Goal: Information Seeking & Learning: Learn about a topic

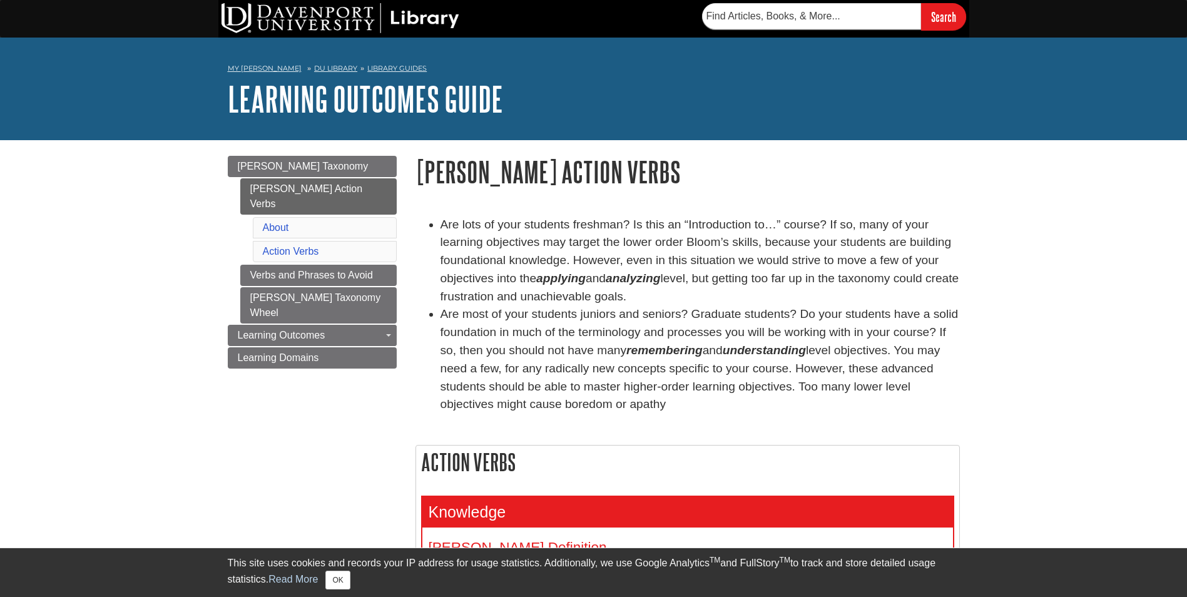
click at [683, 374] on li "Are most of your students juniors and seniors? Graduate students? Do your stude…" at bounding box center [701, 359] width 520 height 108
click at [335, 587] on button "OK" at bounding box center [338, 580] width 24 height 19
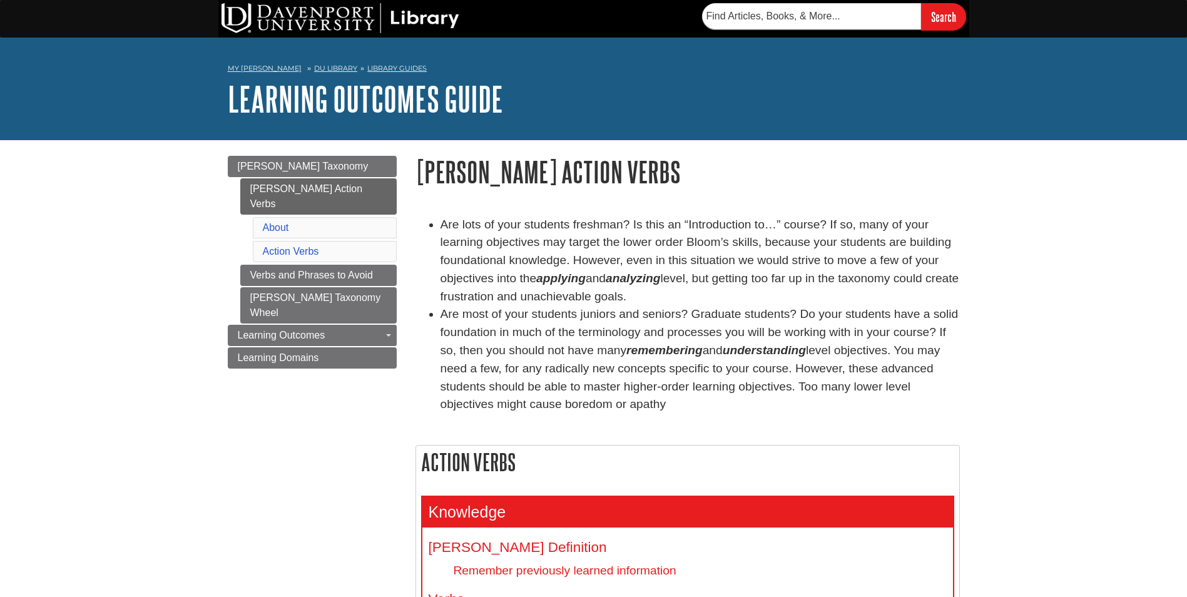
click at [818, 361] on li "Are most of your students juniors and seniors? Graduate students? Do your stude…" at bounding box center [701, 359] width 520 height 108
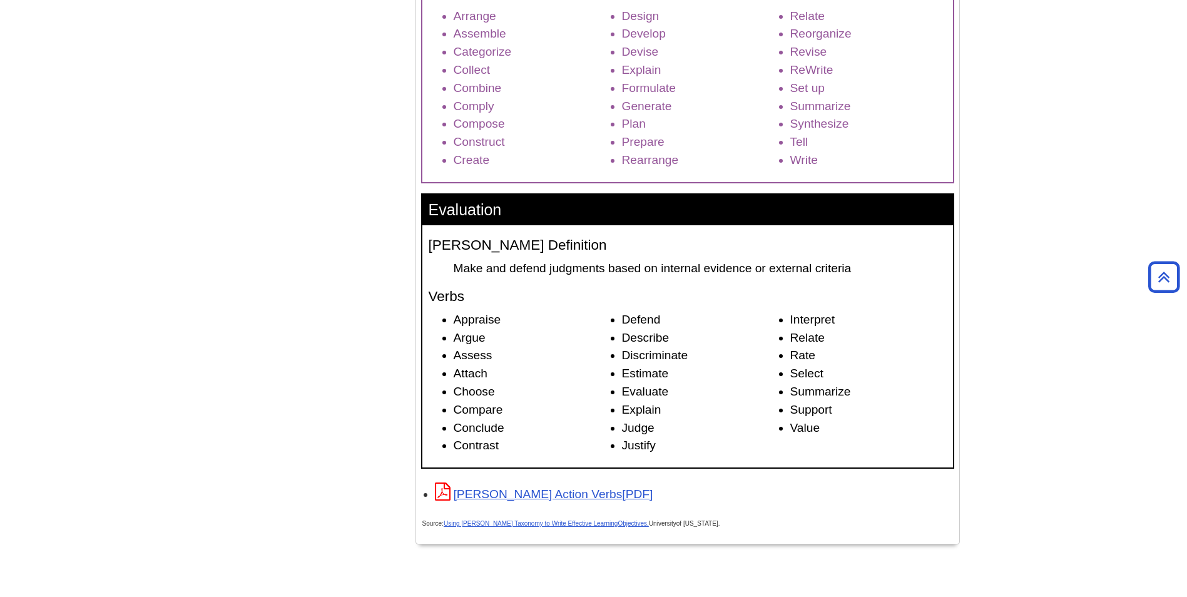
scroll to position [1778, 0]
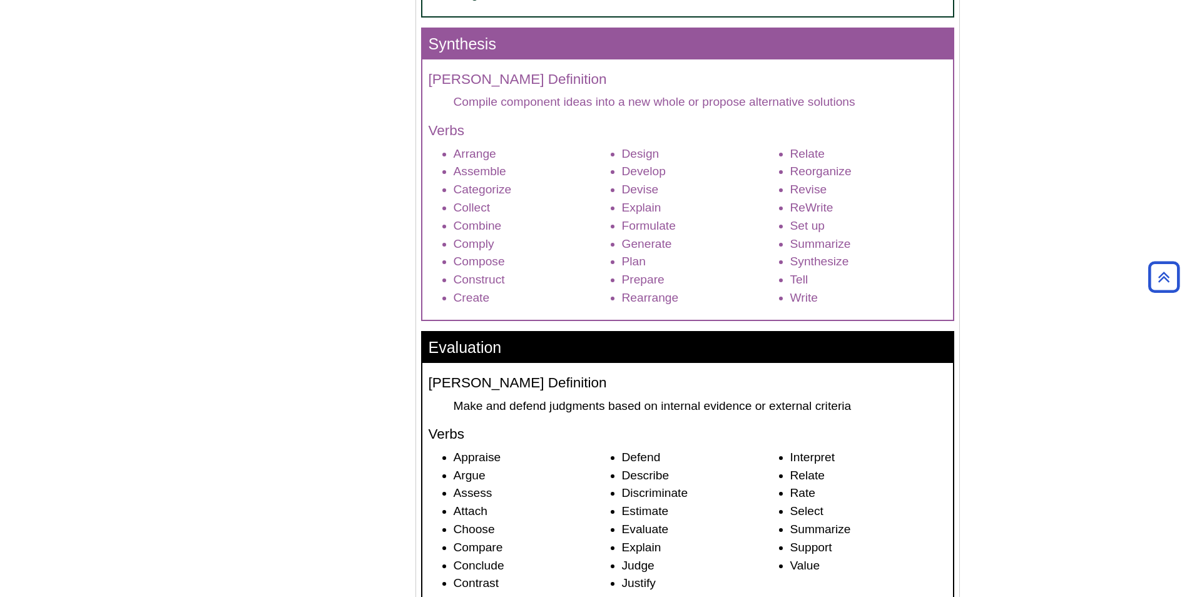
scroll to position [1552, 0]
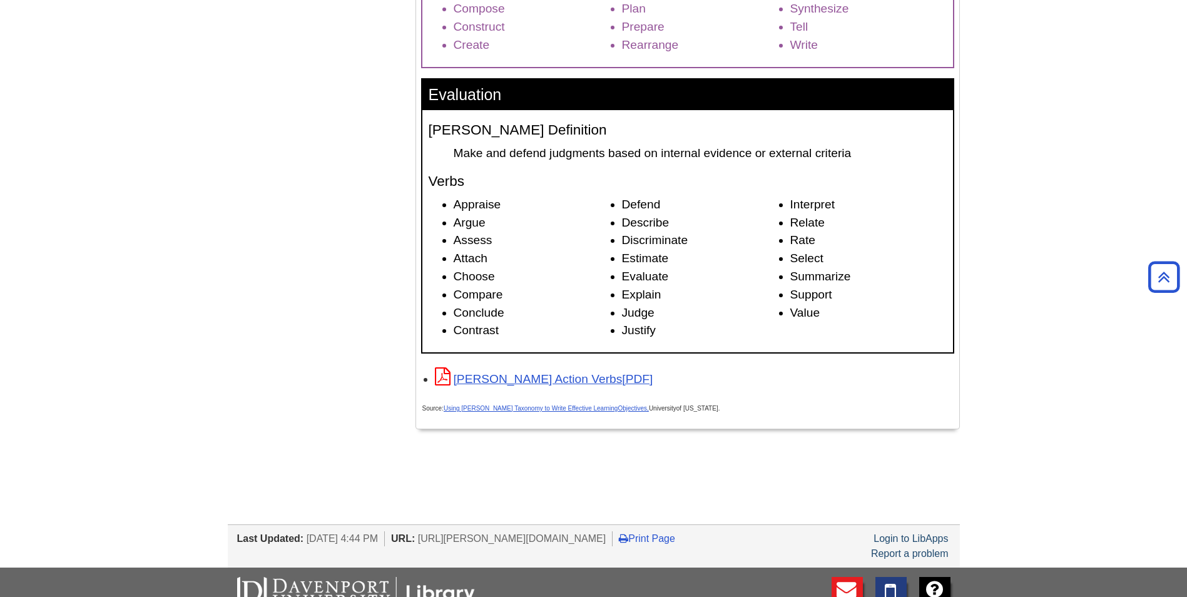
scroll to position [1853, 0]
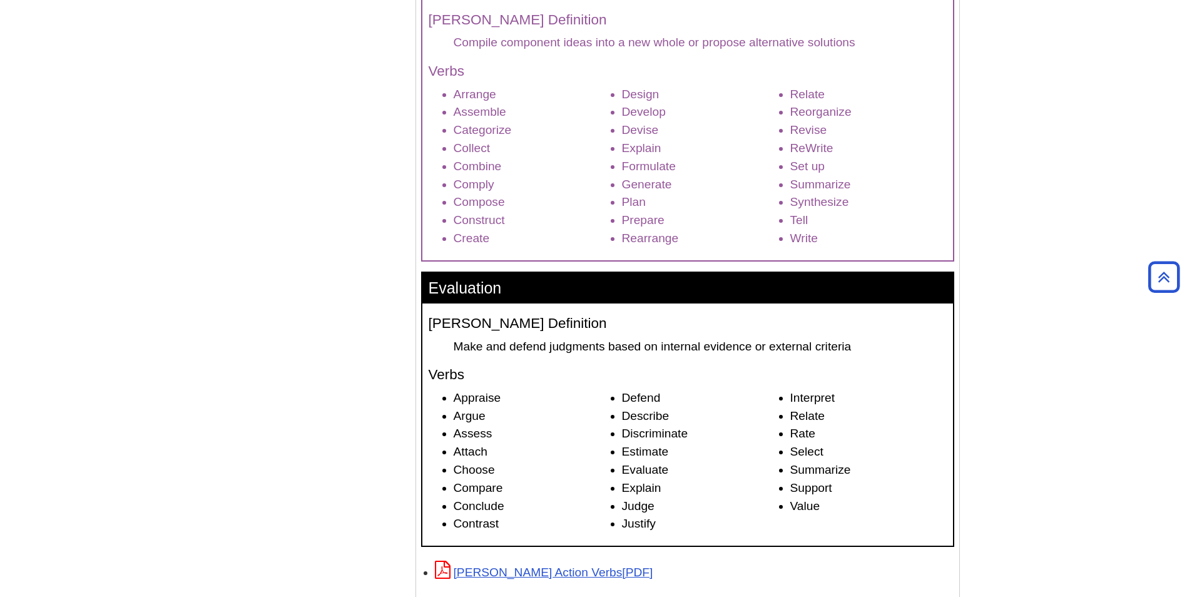
scroll to position [1603, 0]
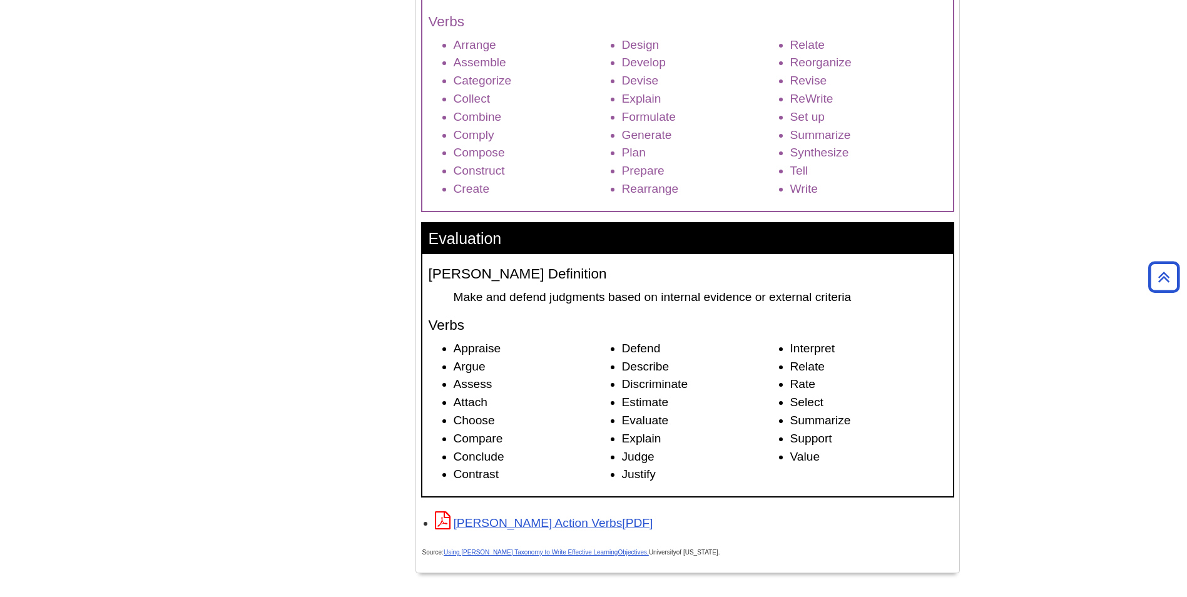
scroll to position [1703, 0]
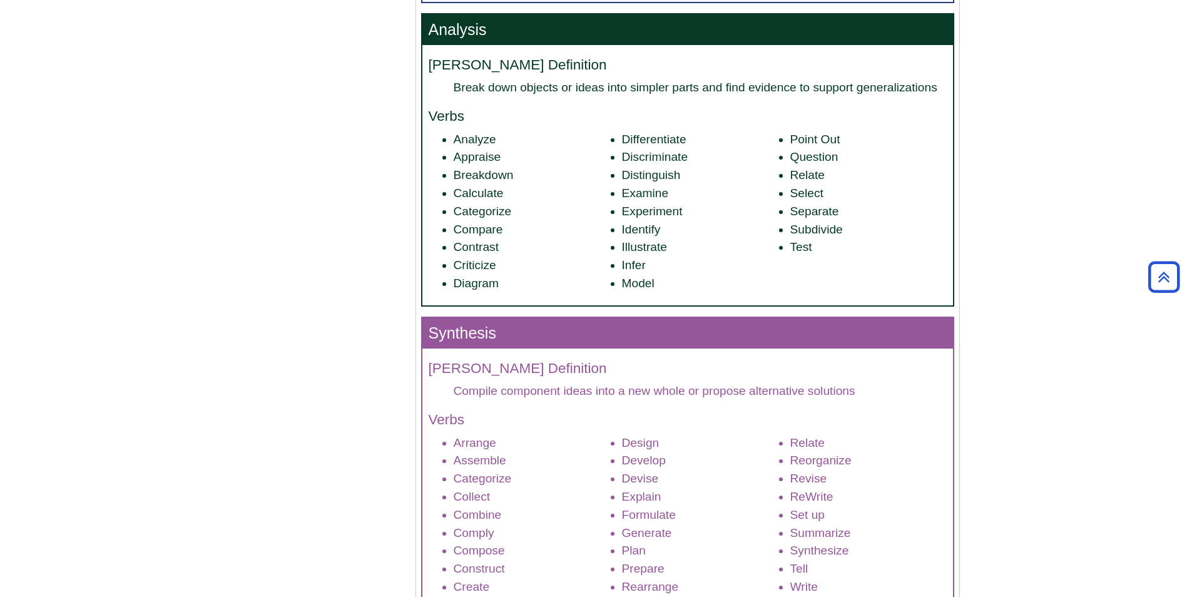
scroll to position [1302, 0]
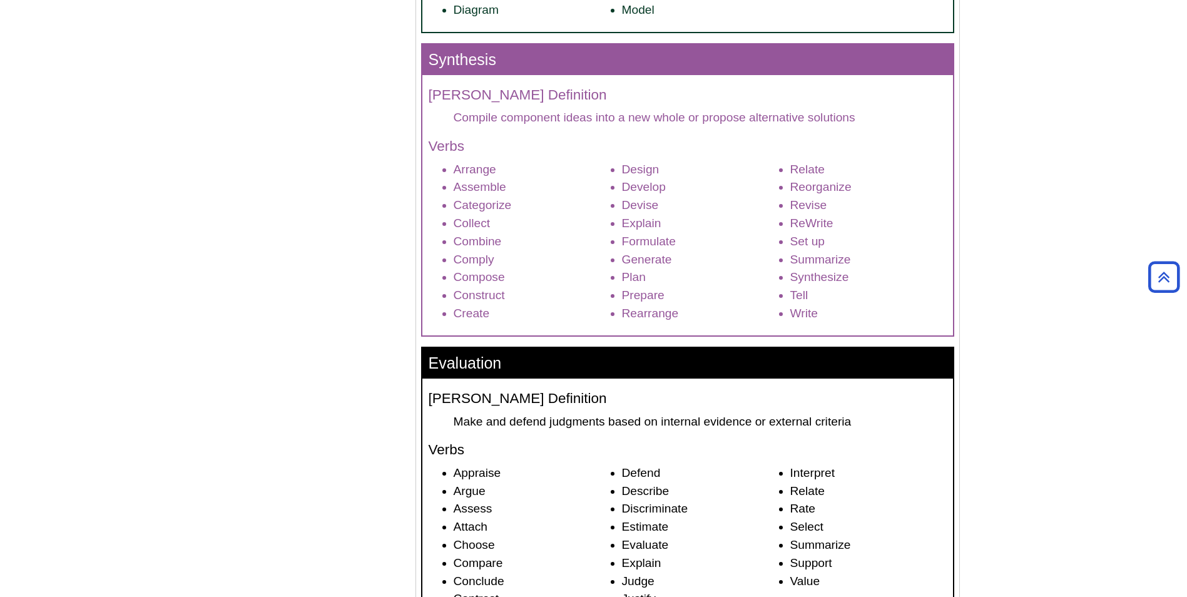
scroll to position [1477, 0]
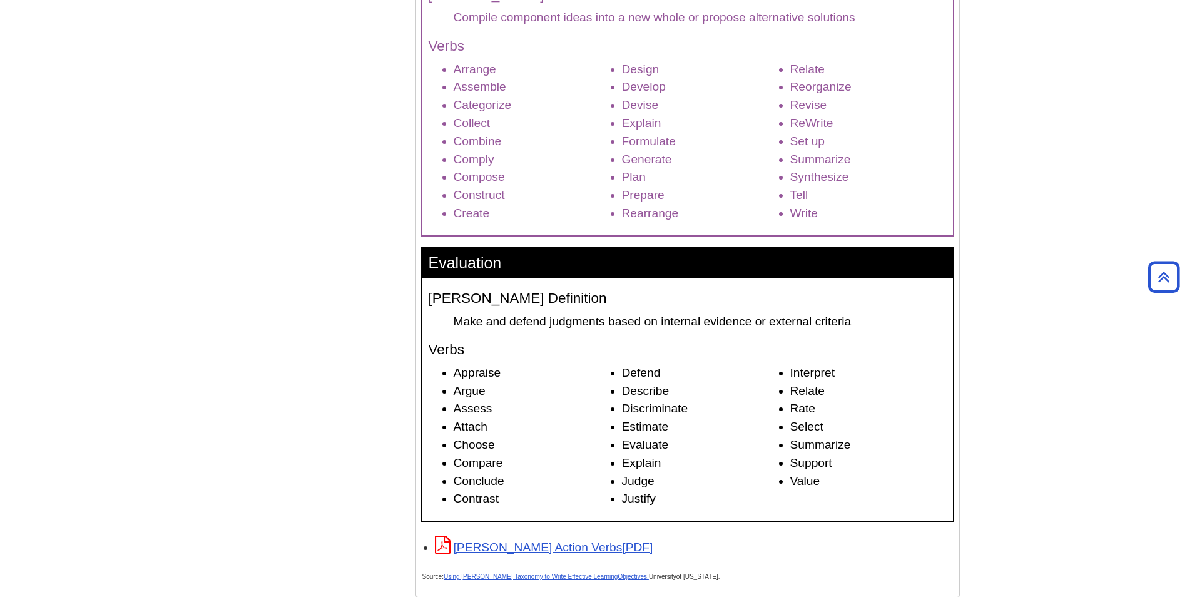
scroll to position [1653, 0]
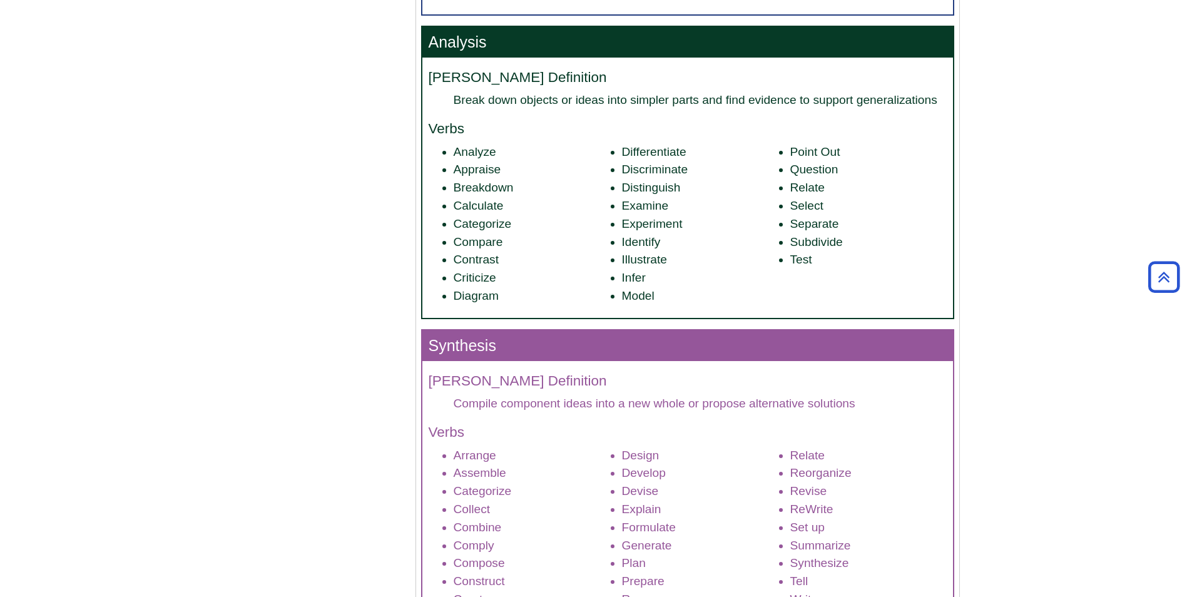
scroll to position [1277, 0]
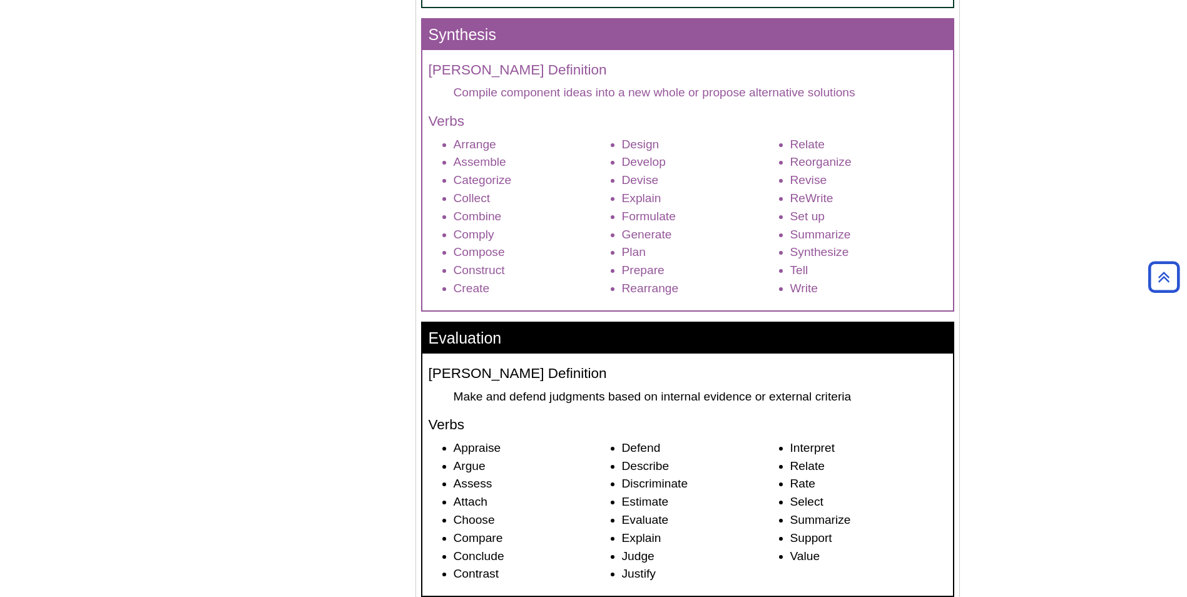
scroll to position [1628, 0]
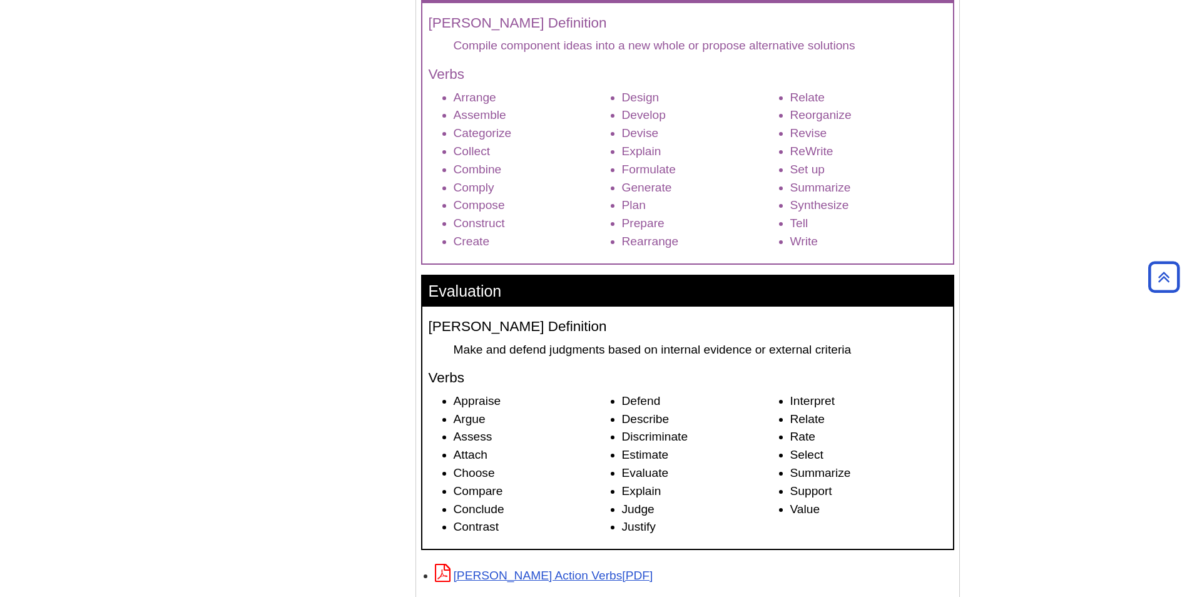
scroll to position [1653, 0]
